Goal: Task Accomplishment & Management: Use online tool/utility

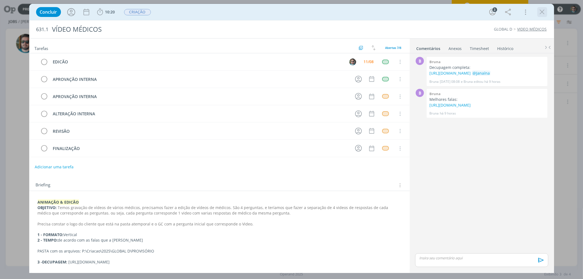
click at [542, 15] on icon "dialog" at bounding box center [542, 12] width 8 height 8
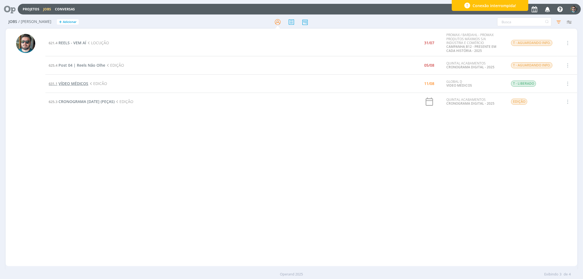
click at [75, 82] on span "VÍDEO MÉDICOS" at bounding box center [73, 83] width 30 height 5
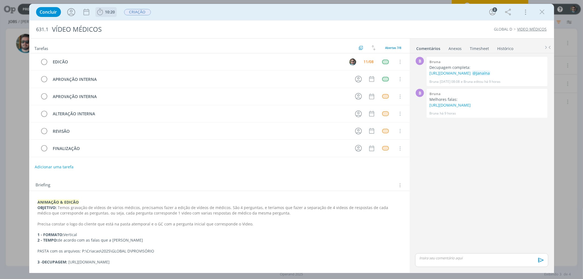
click at [104, 9] on span "10:20" at bounding box center [106, 12] width 20 height 8
click at [115, 23] on span "Iniciar" at bounding box center [118, 24] width 11 height 4
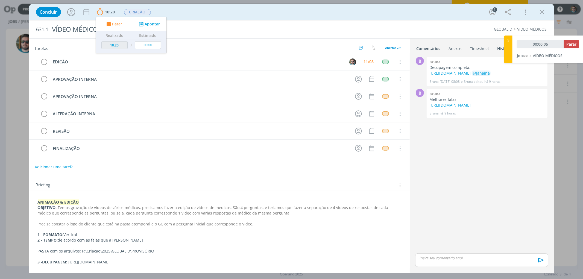
click at [474, 50] on link "Timesheet" at bounding box center [479, 47] width 20 height 8
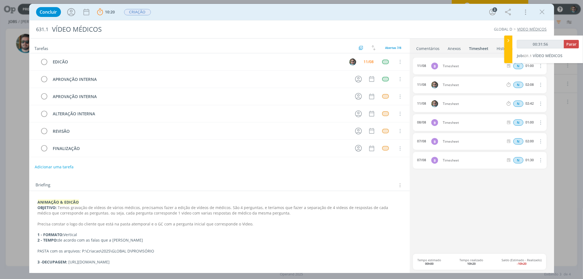
type input "00:32:56"
